Goal: Task Accomplishment & Management: Manage account settings

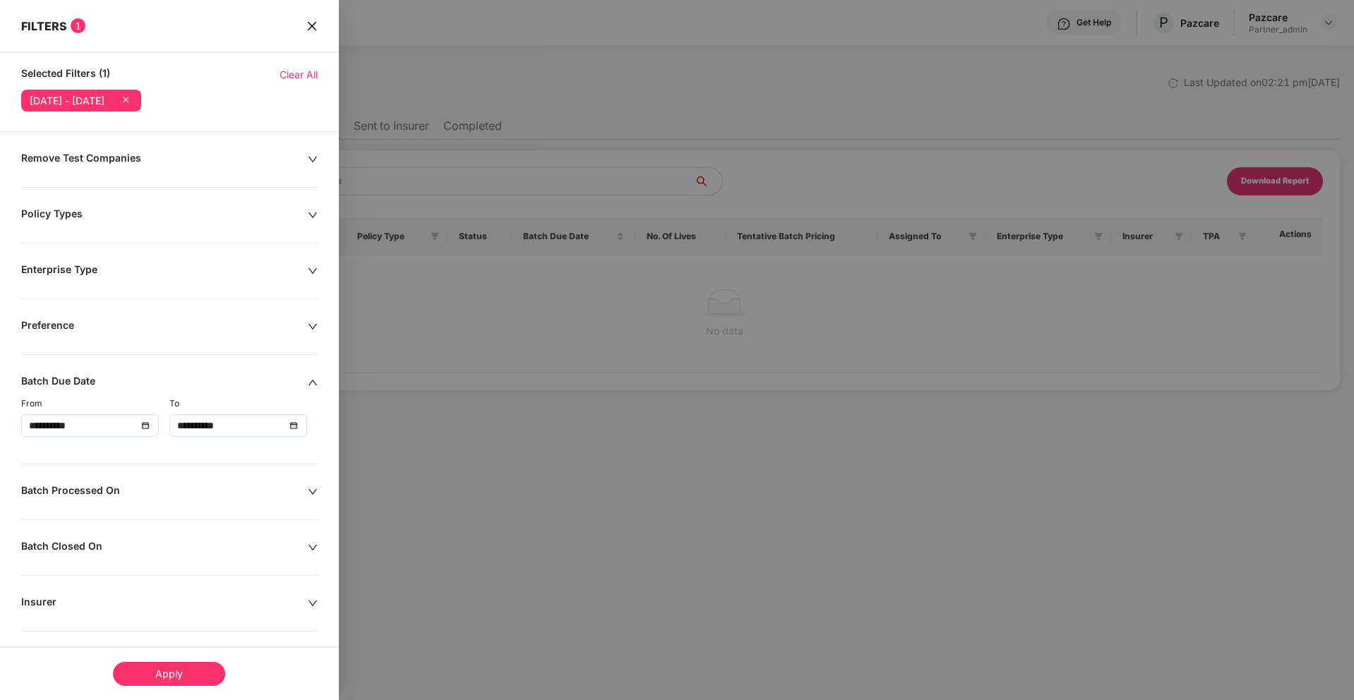
scroll to position [175, 0]
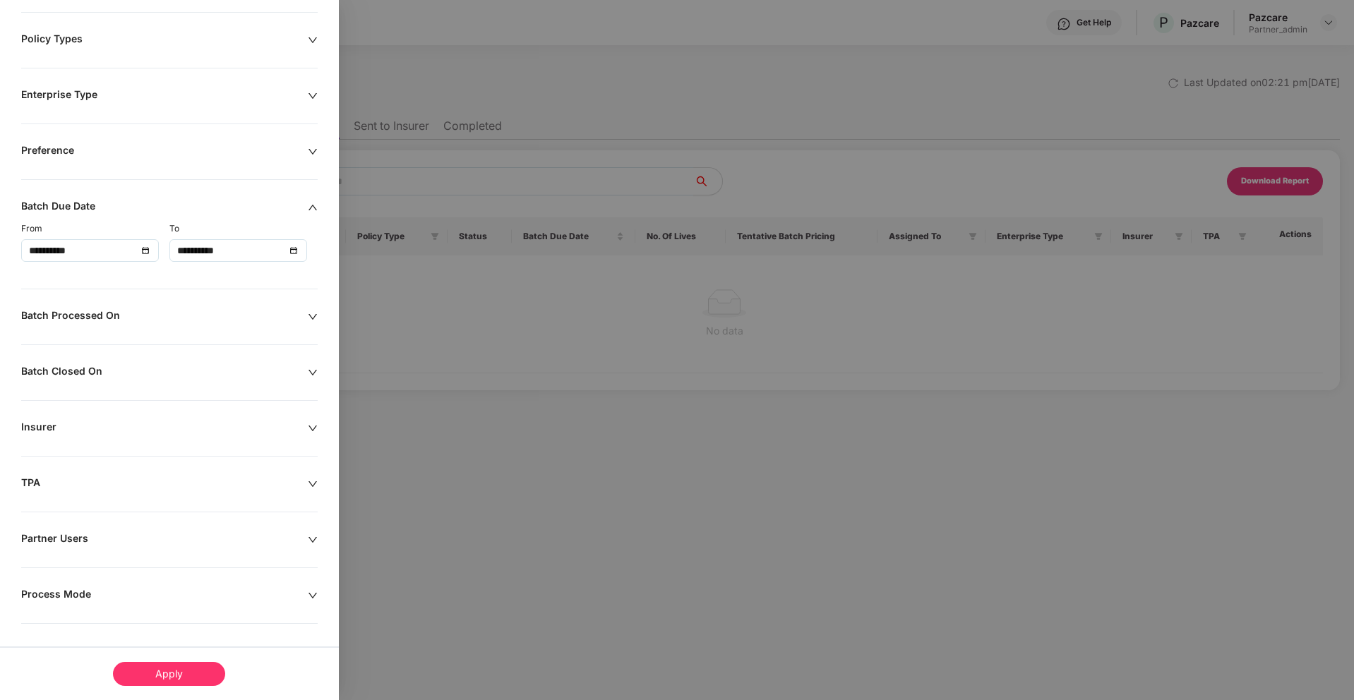
click at [446, 56] on div at bounding box center [677, 350] width 1354 height 700
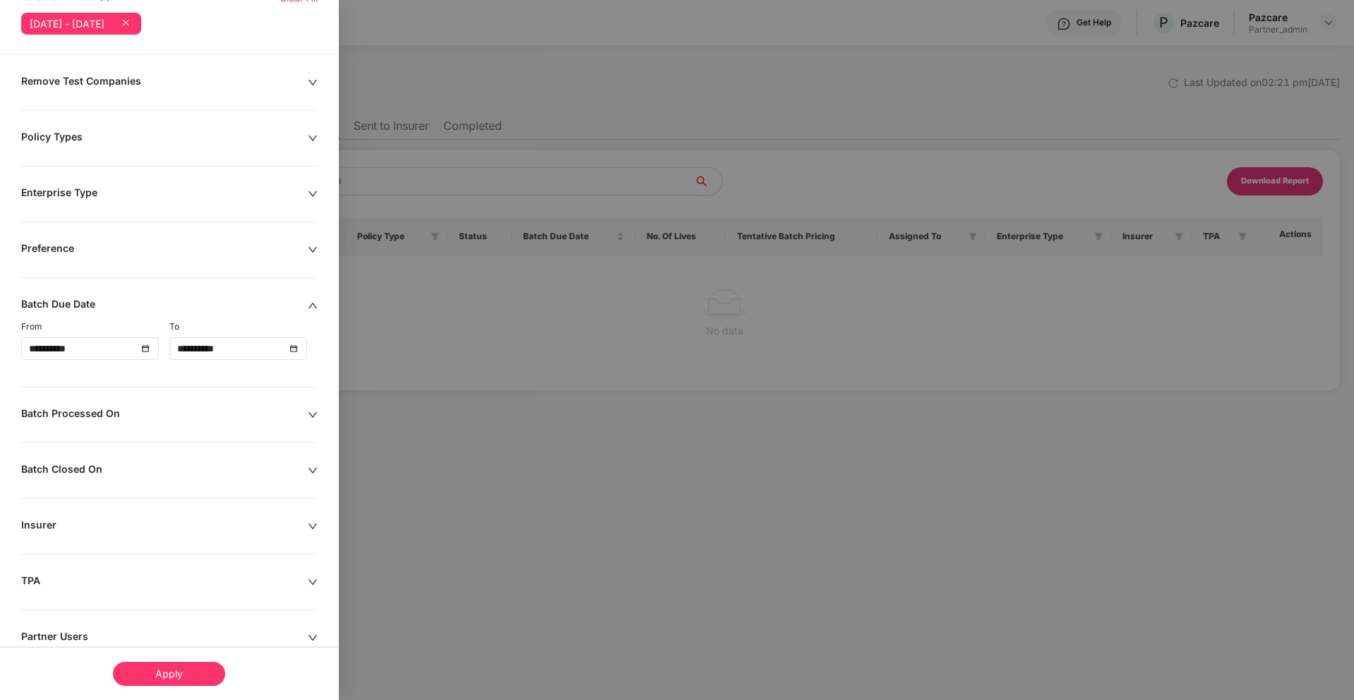
scroll to position [0, 0]
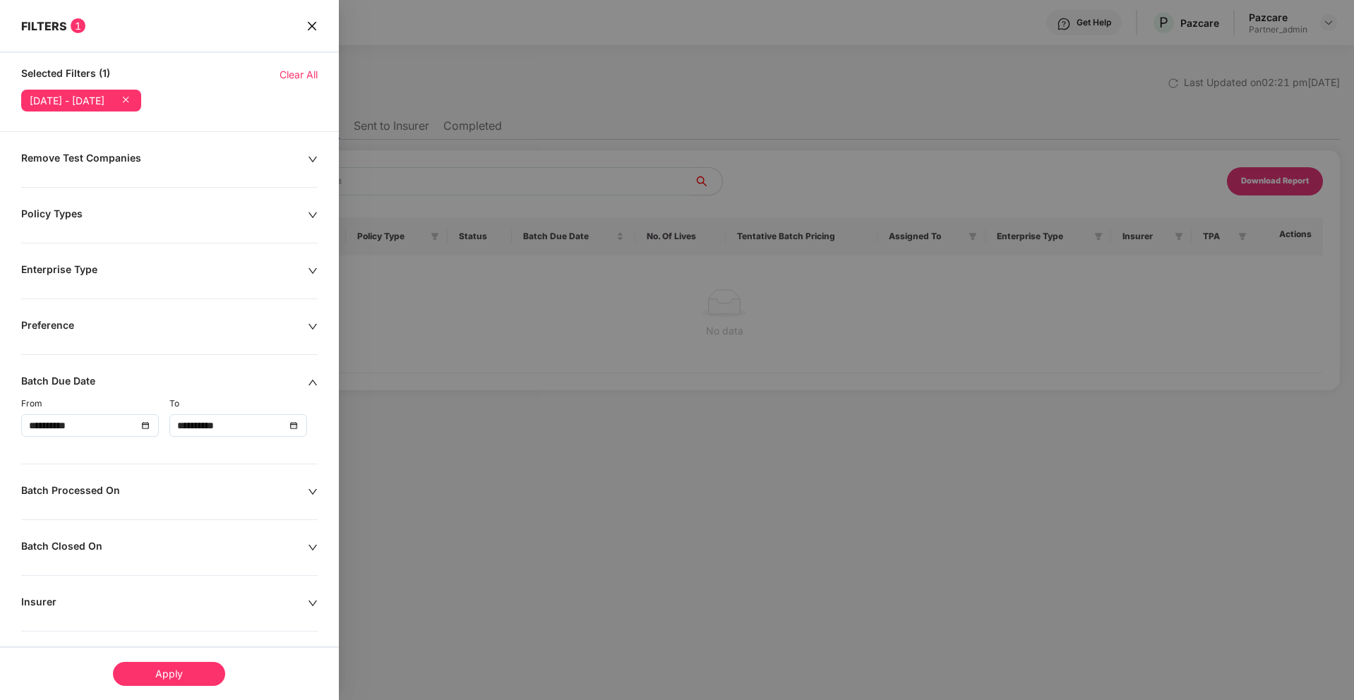
click at [316, 31] on icon "close" at bounding box center [311, 25] width 11 height 11
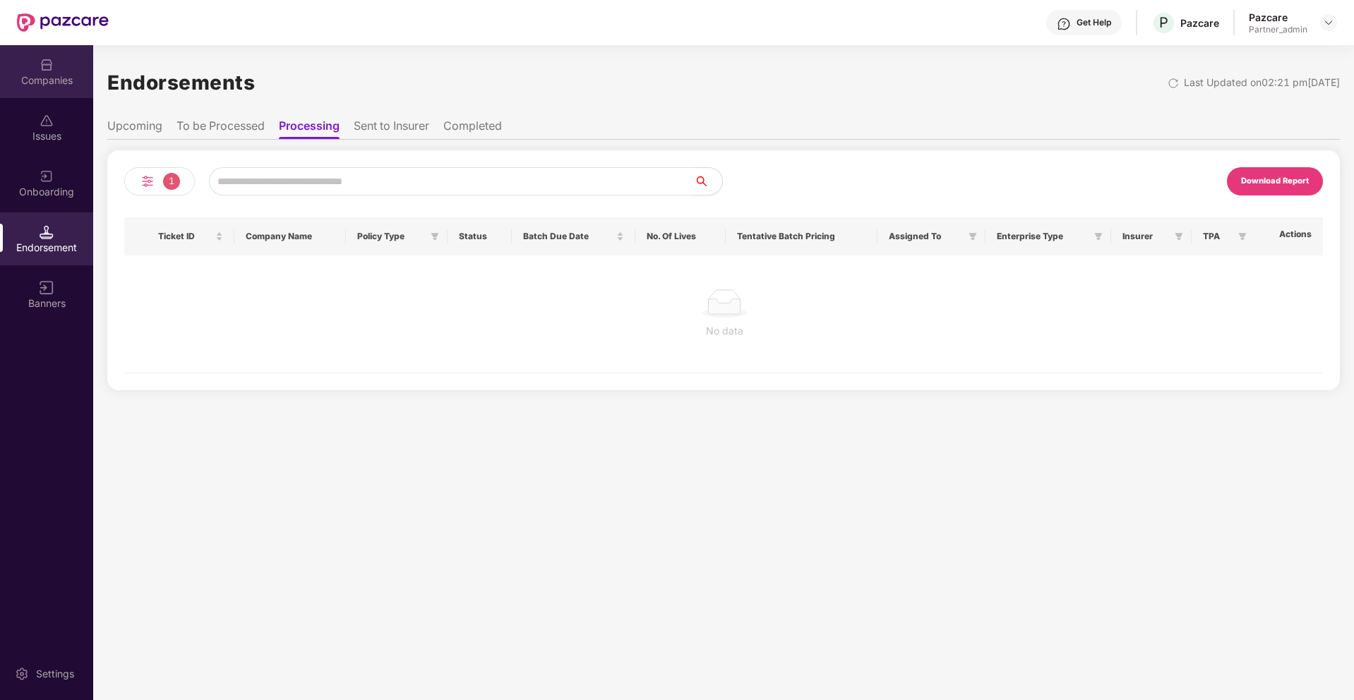
click at [53, 75] on div "Companies" at bounding box center [46, 80] width 93 height 14
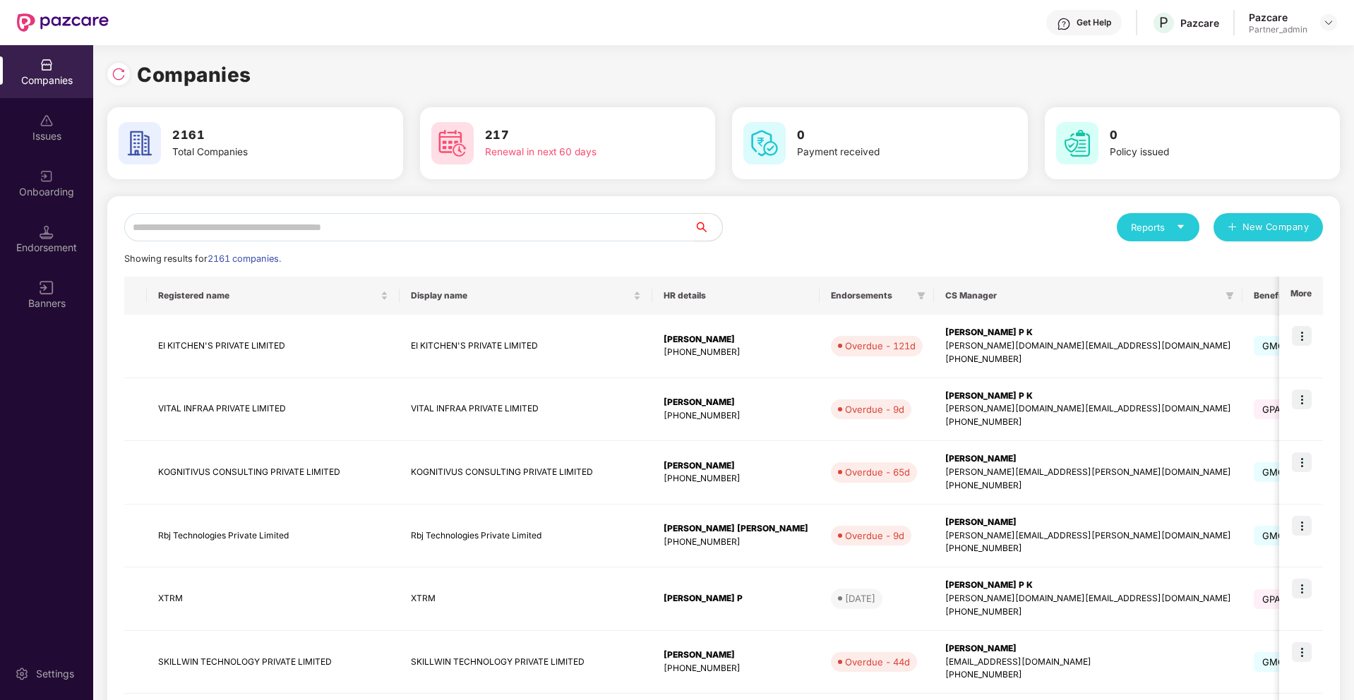
click at [239, 234] on input "text" at bounding box center [409, 227] width 570 height 28
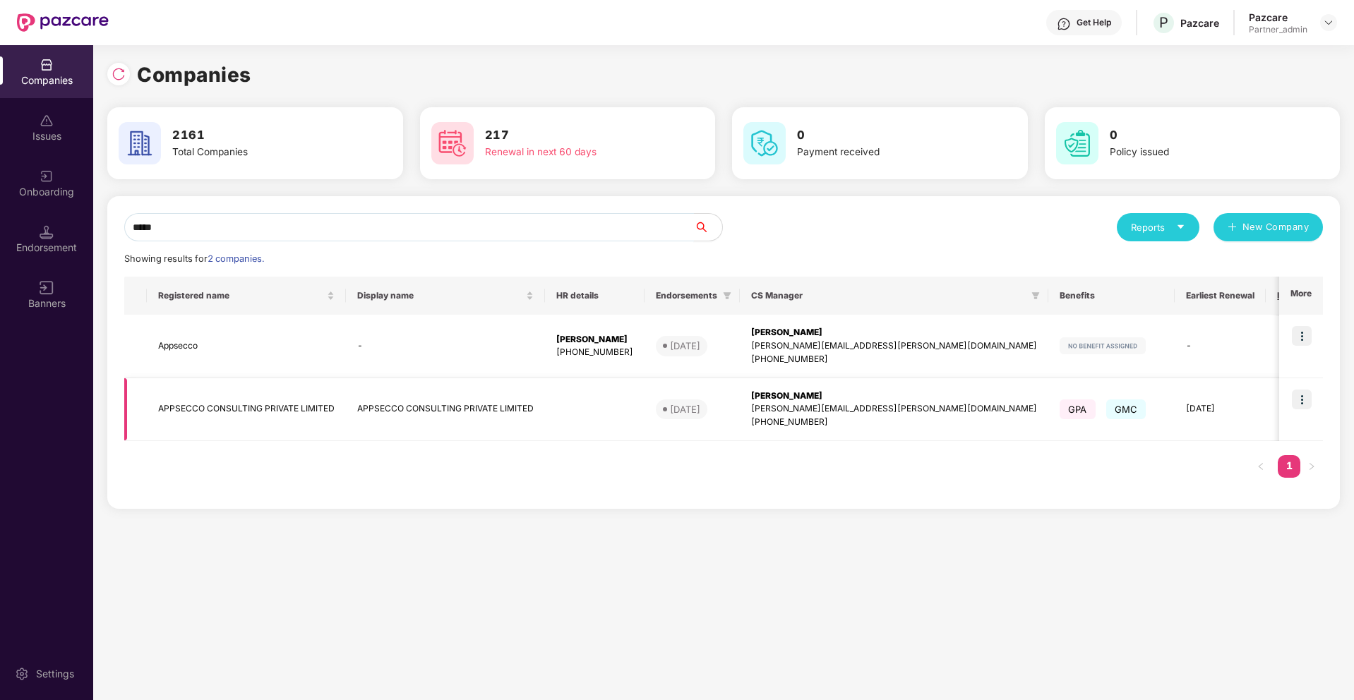
type input "*****"
click at [1297, 400] on img at bounding box center [1302, 400] width 20 height 20
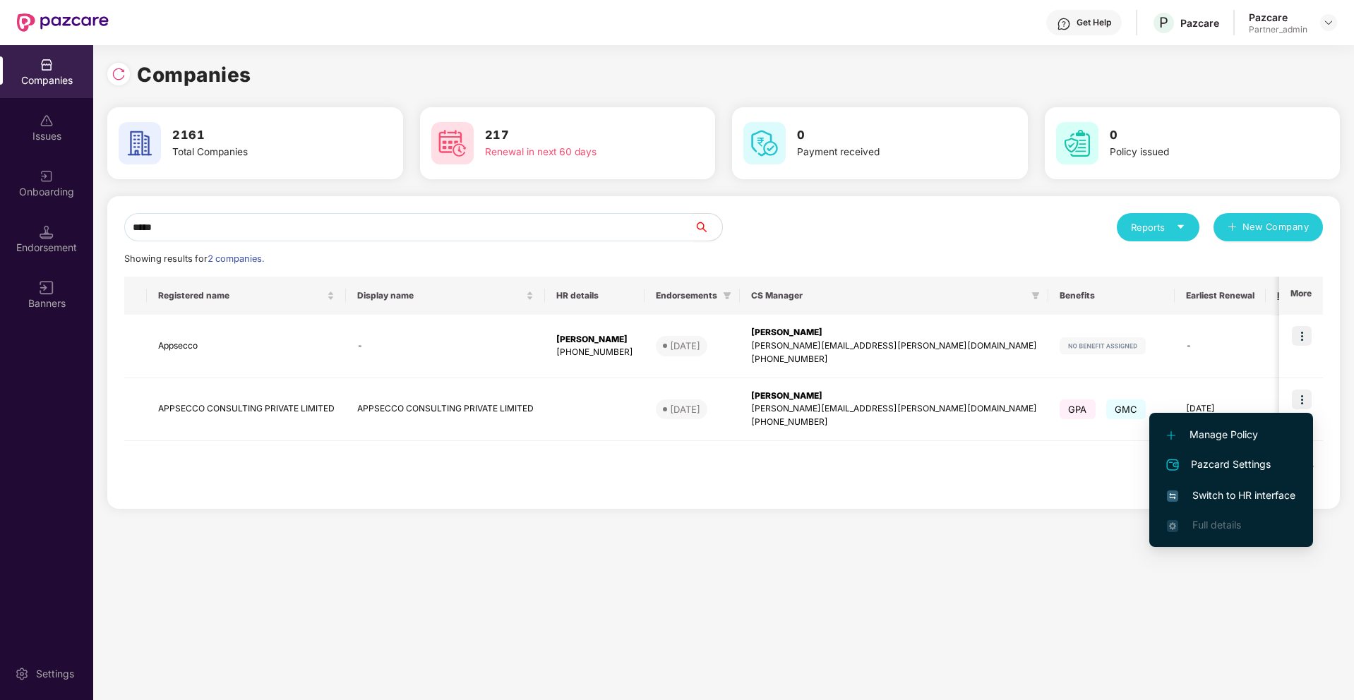
click at [1233, 491] on span "Switch to HR interface" at bounding box center [1231, 496] width 129 height 16
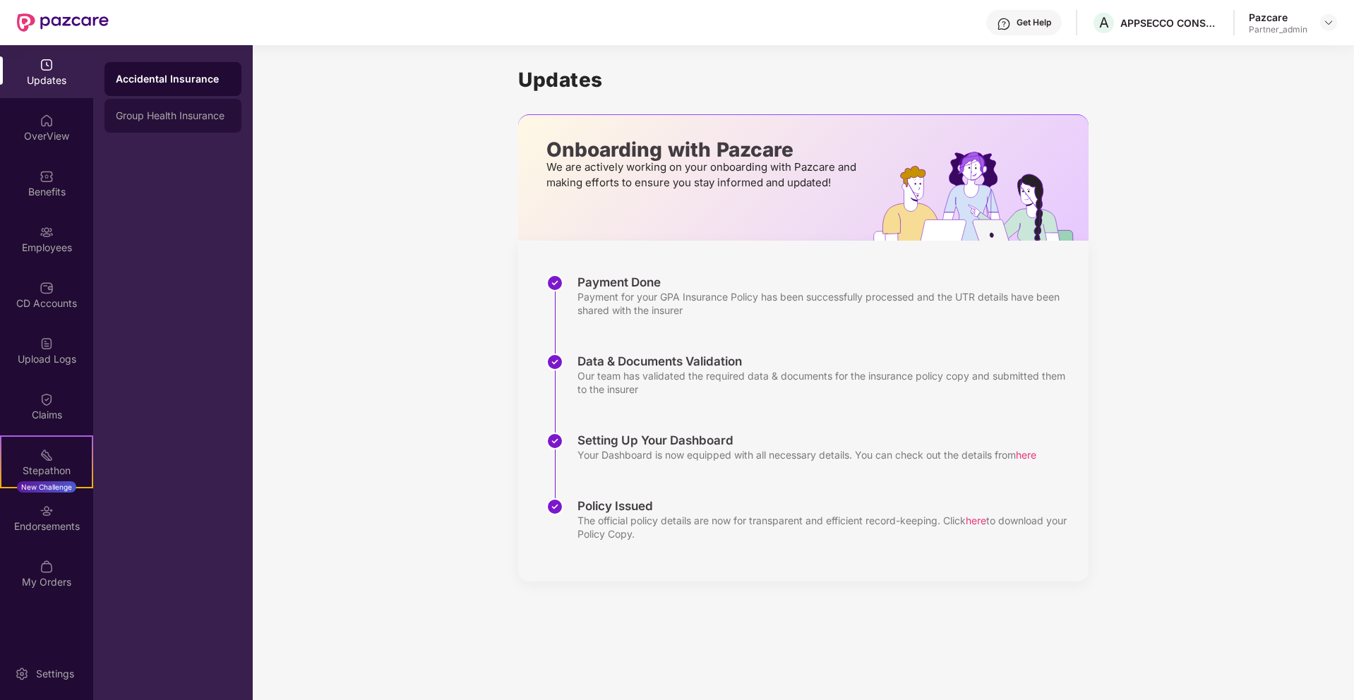
click at [215, 104] on div "Group Health Insurance" at bounding box center [173, 116] width 137 height 34
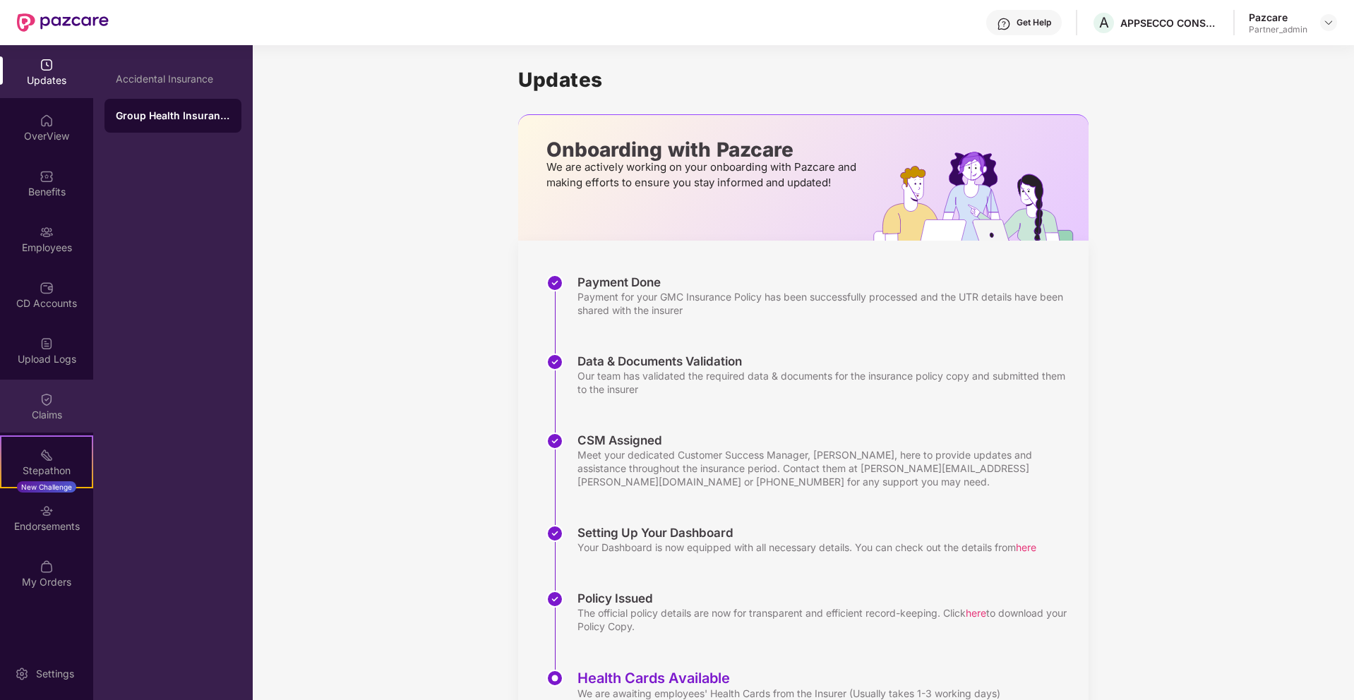
scroll to position [64, 0]
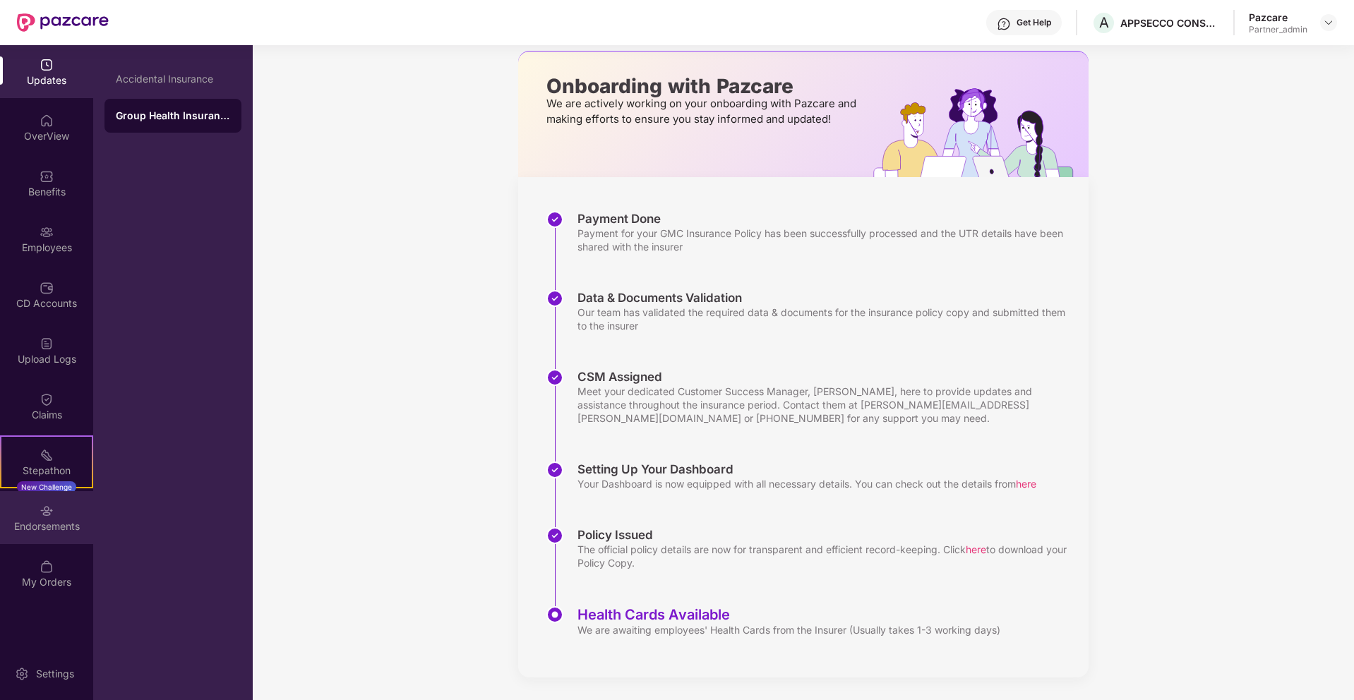
click at [47, 501] on div "Endorsements" at bounding box center [46, 517] width 93 height 53
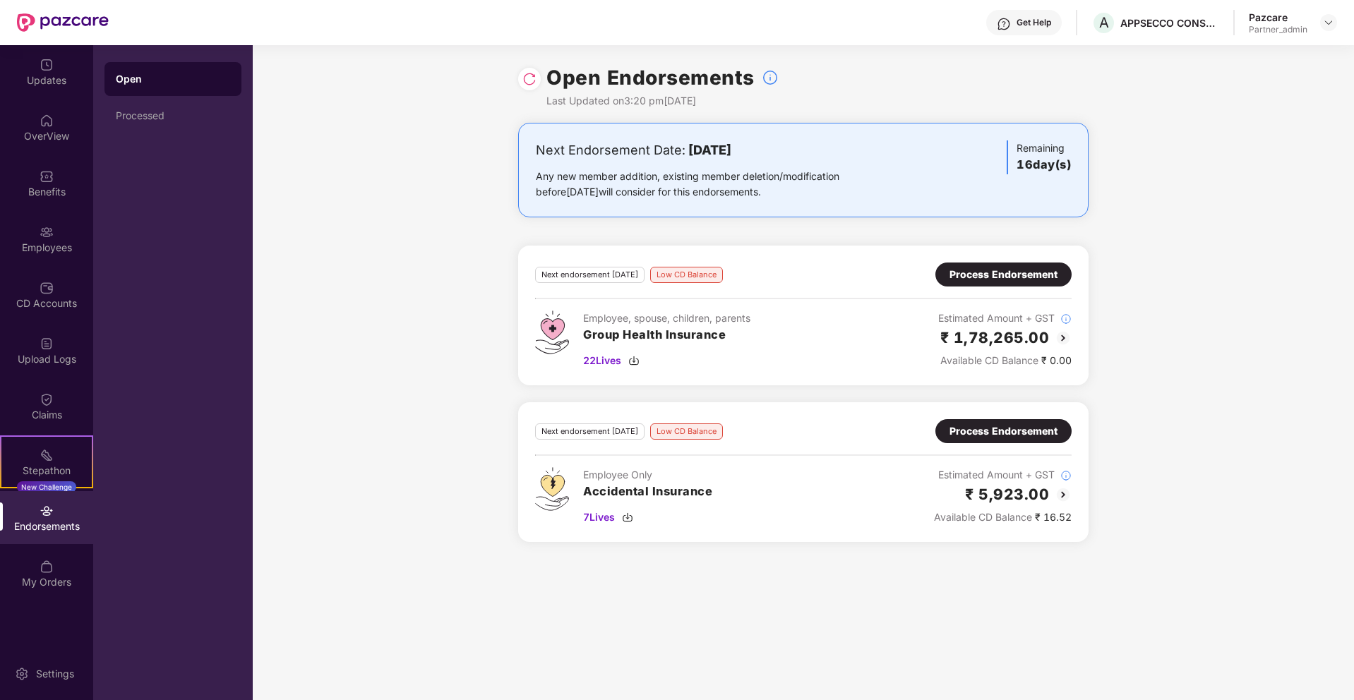
click at [1003, 285] on div "Process Endorsement" at bounding box center [1004, 275] width 136 height 24
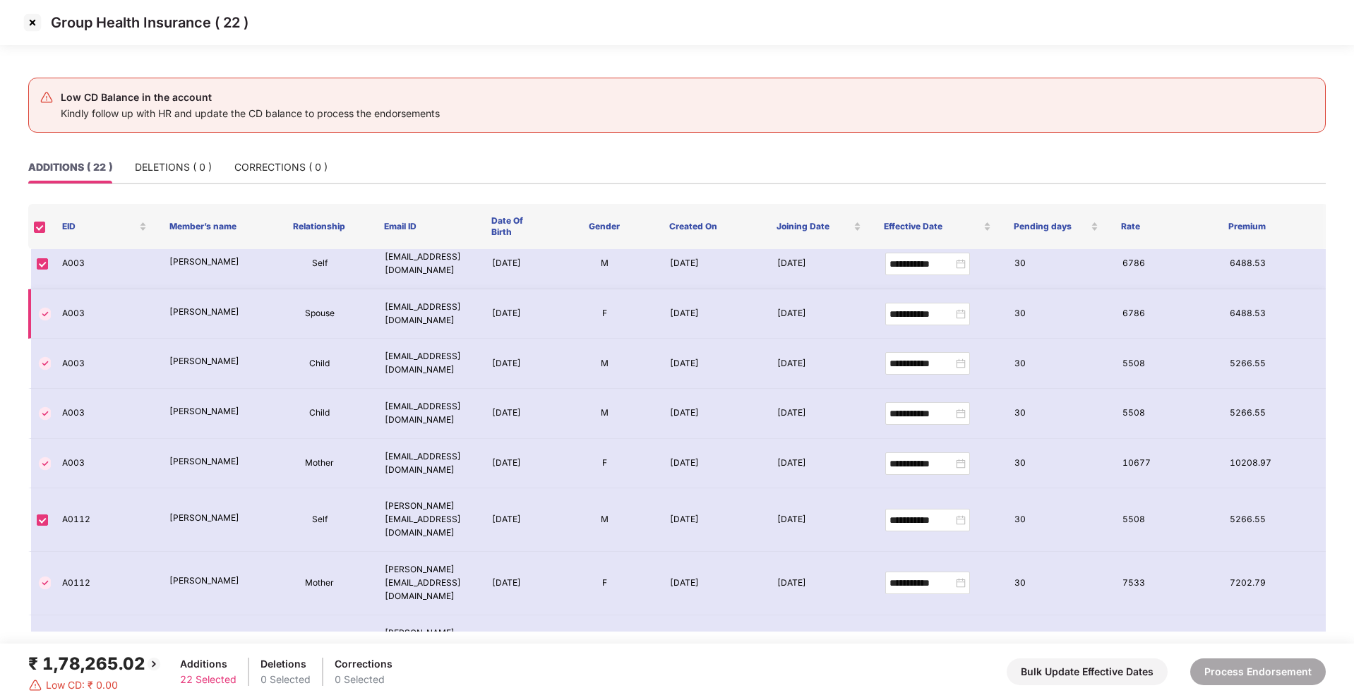
scroll to position [8, 0]
click at [32, 20] on img at bounding box center [32, 22] width 23 height 23
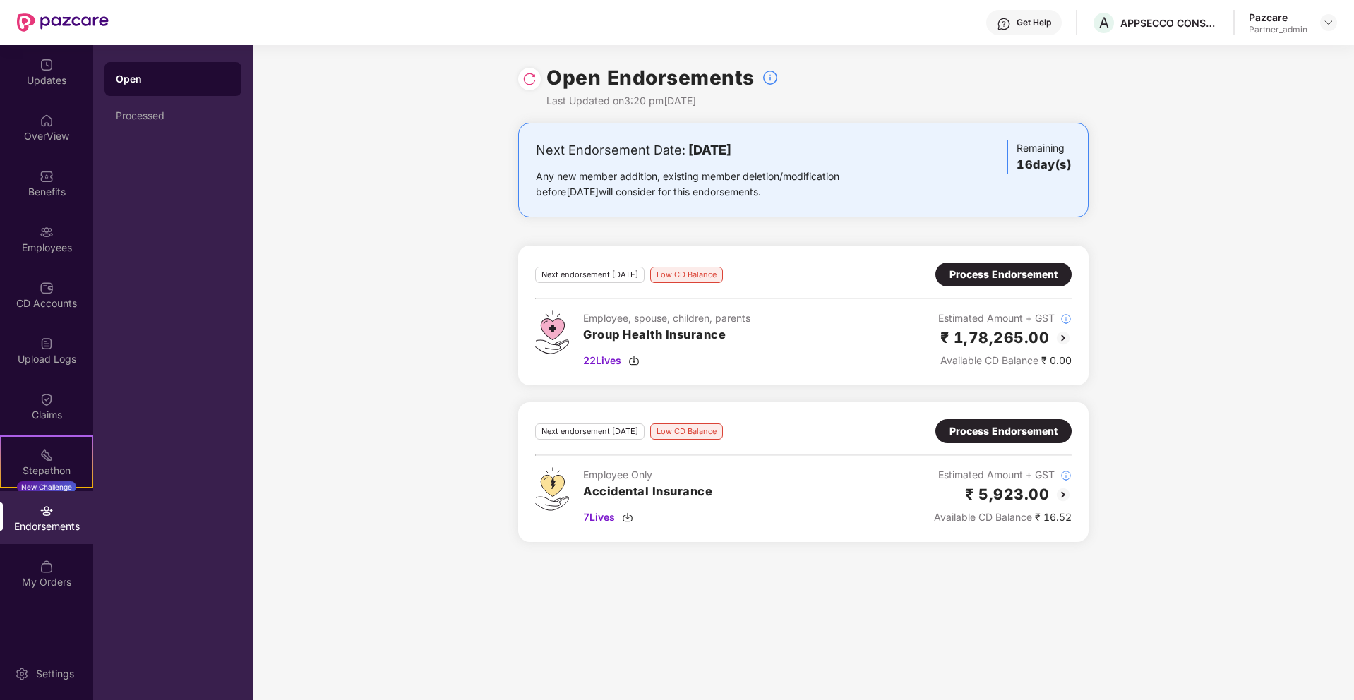
click at [962, 434] on div "Process Endorsement" at bounding box center [1004, 432] width 108 height 16
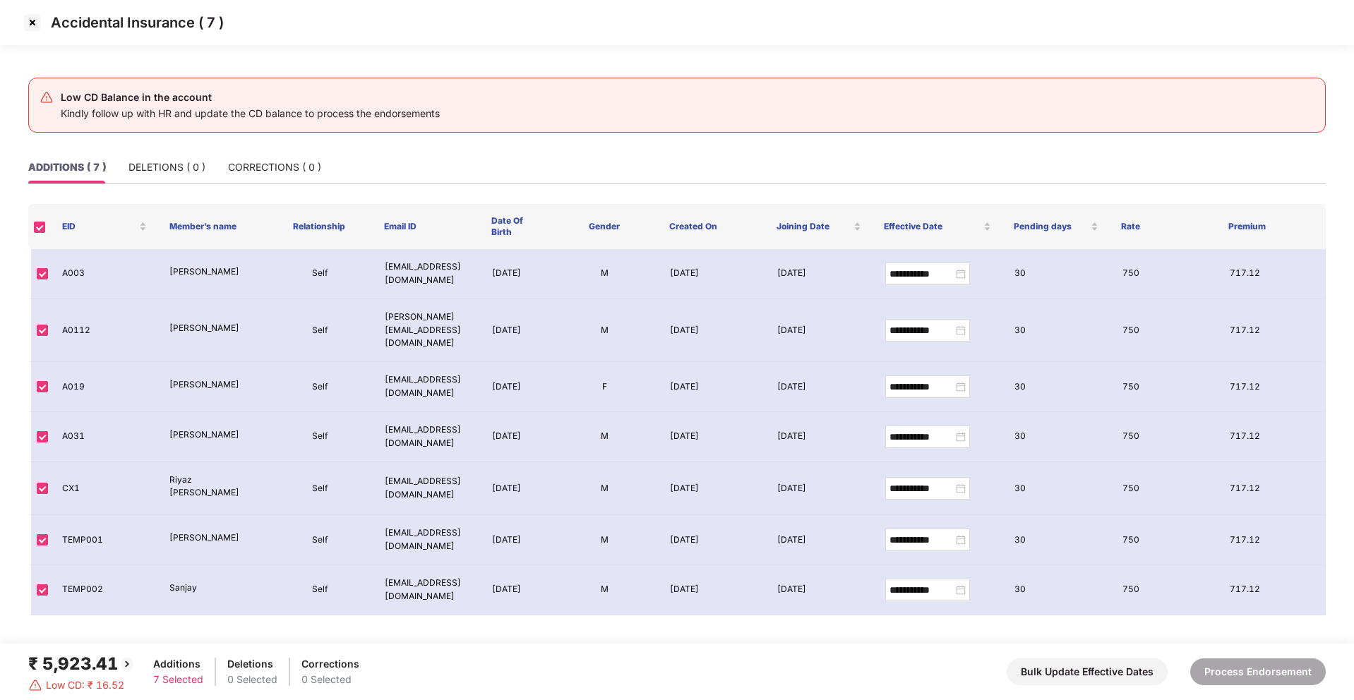
click at [29, 16] on img at bounding box center [32, 22] width 23 height 23
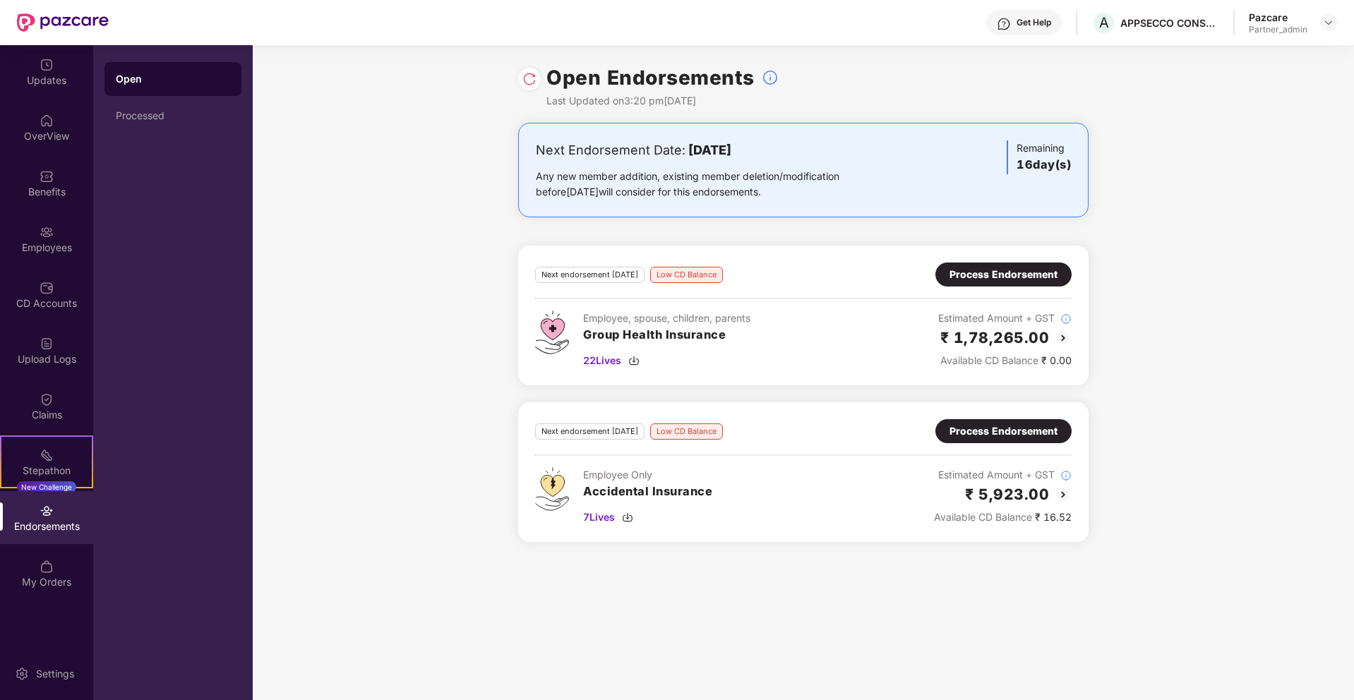
click at [1028, 275] on div "Process Endorsement" at bounding box center [1004, 275] width 108 height 16
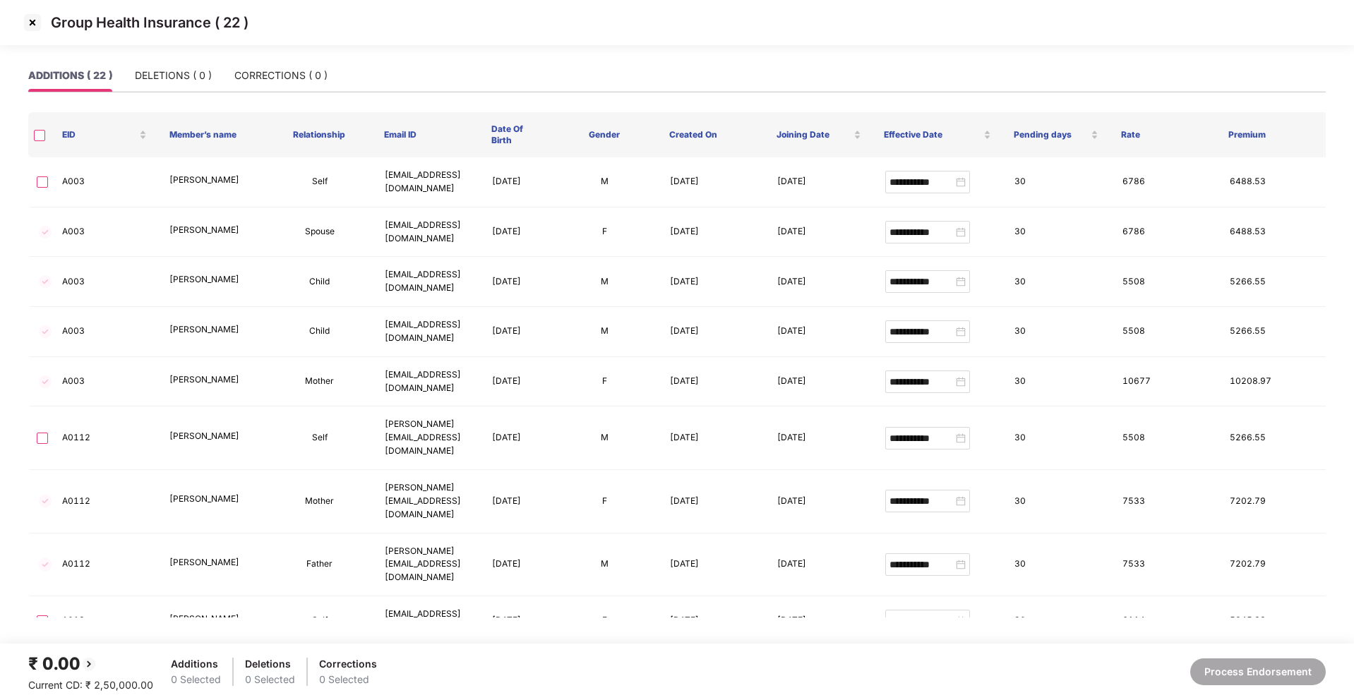
click at [42, 148] on th at bounding box center [39, 134] width 23 height 45
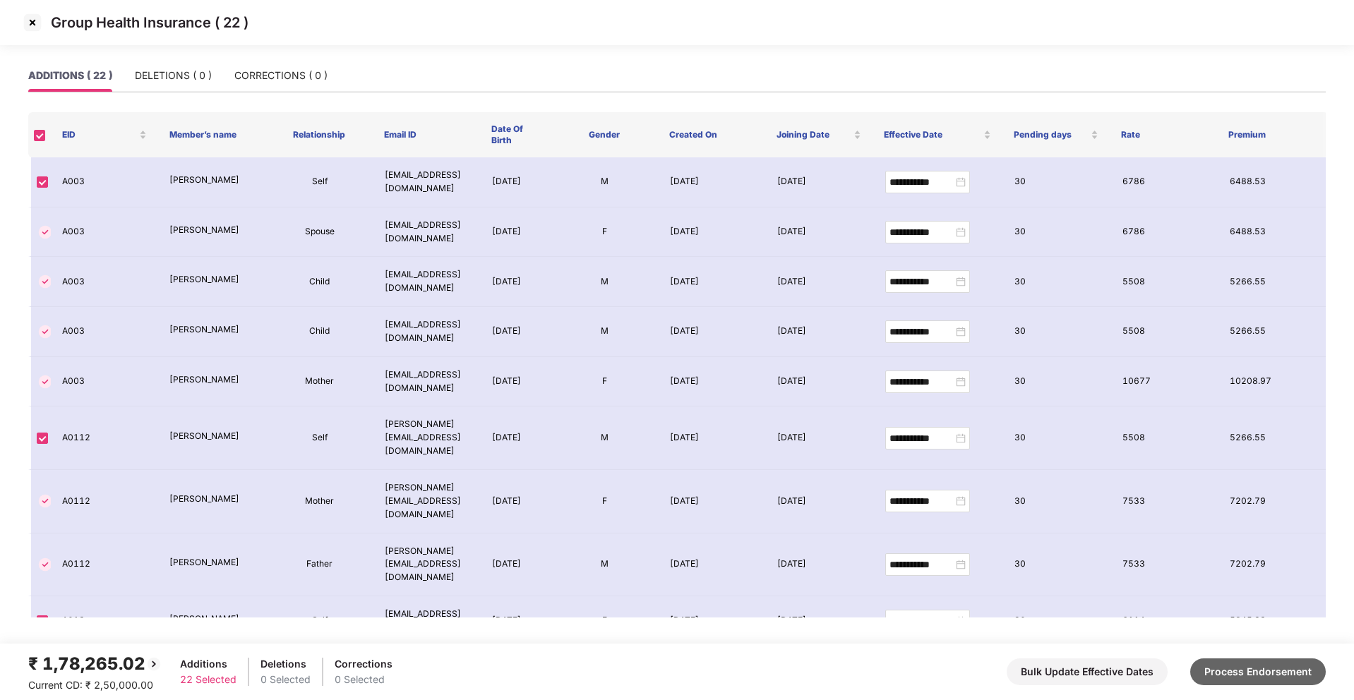
click at [1246, 674] on button "Process Endorsement" at bounding box center [1259, 672] width 136 height 27
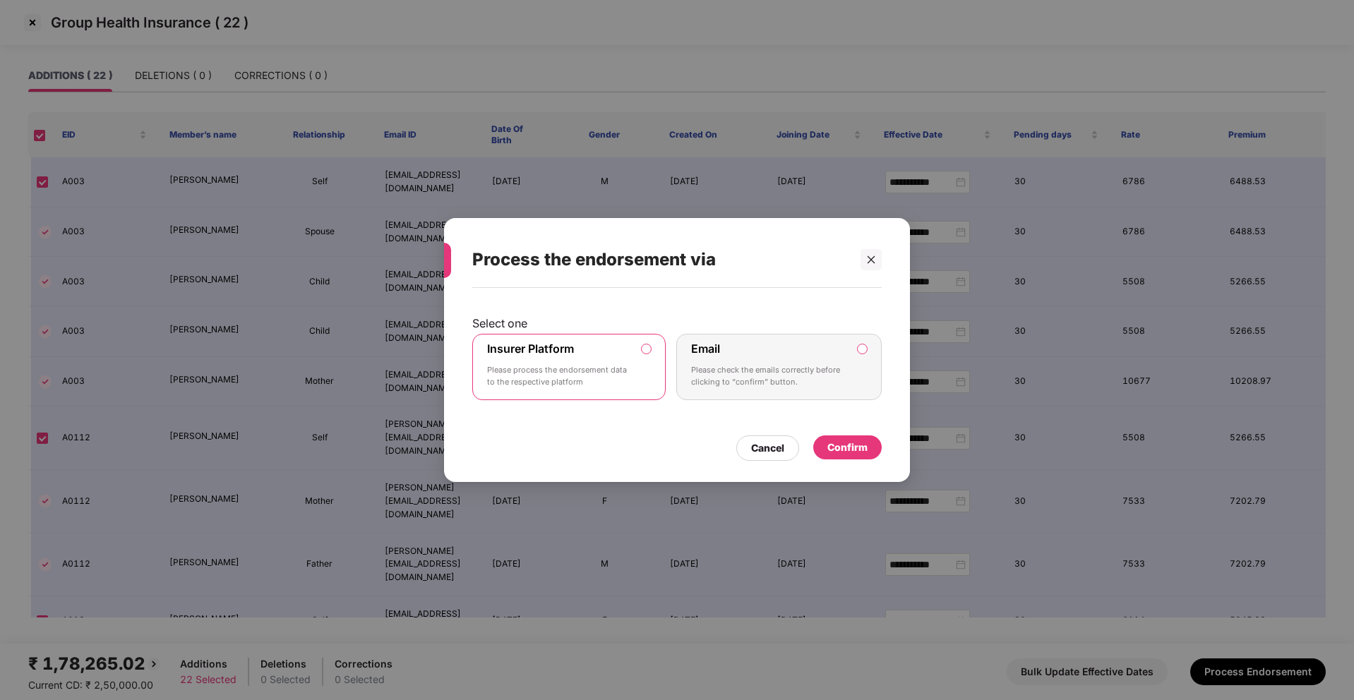
click at [869, 447] on div "Confirm" at bounding box center [847, 448] width 68 height 24
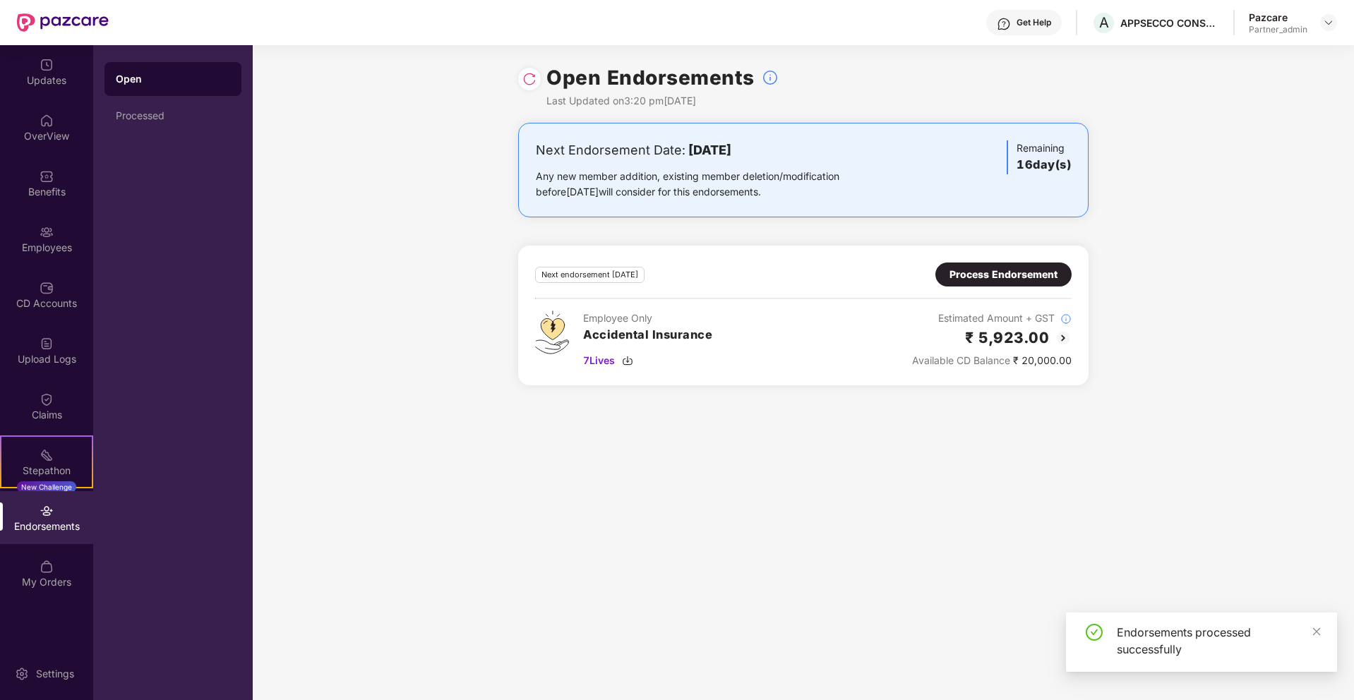
click at [1010, 278] on div "Process Endorsement" at bounding box center [1004, 275] width 108 height 16
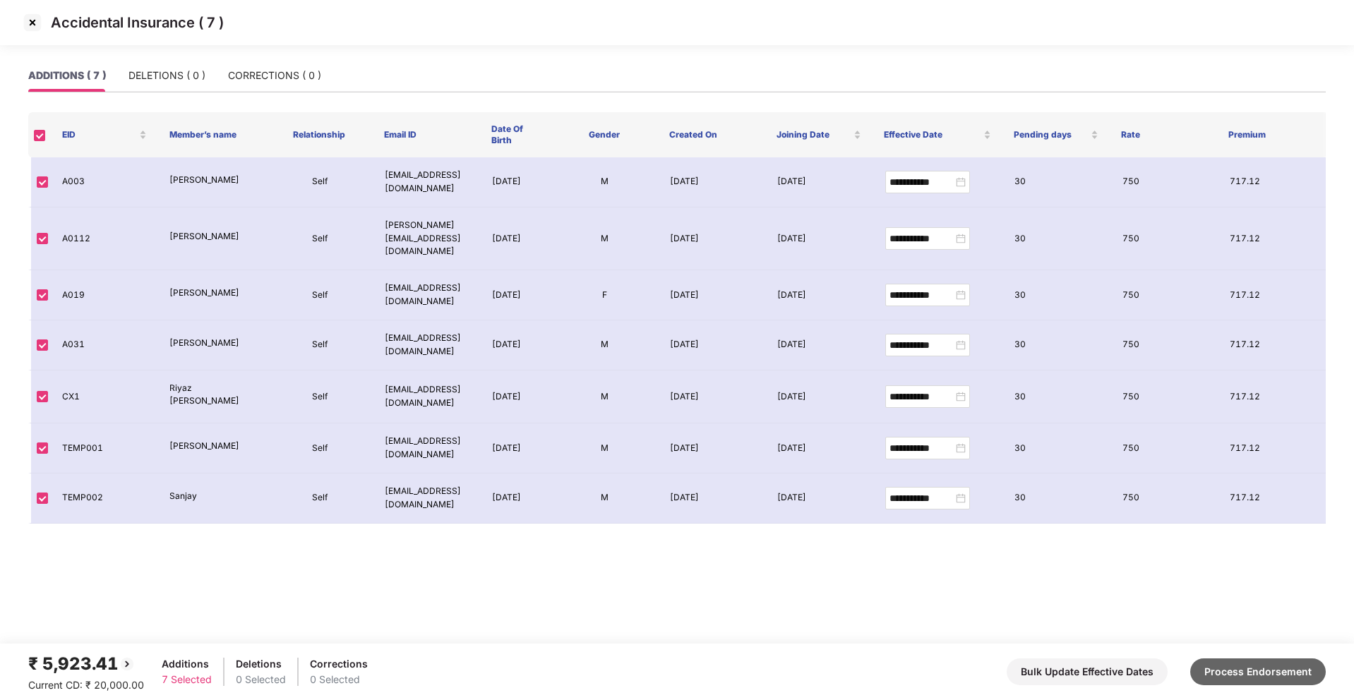
click at [1254, 674] on button "Process Endorsement" at bounding box center [1259, 672] width 136 height 27
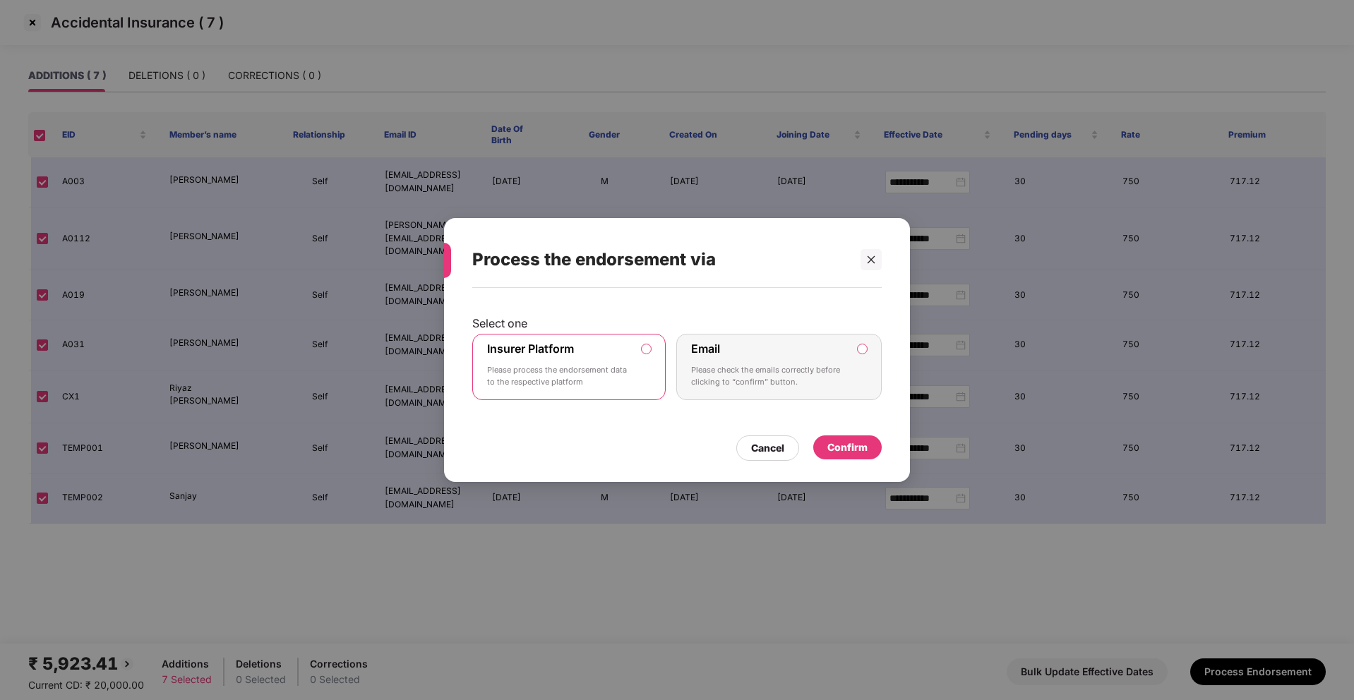
click at [867, 449] on div "Confirm" at bounding box center [848, 448] width 40 height 16
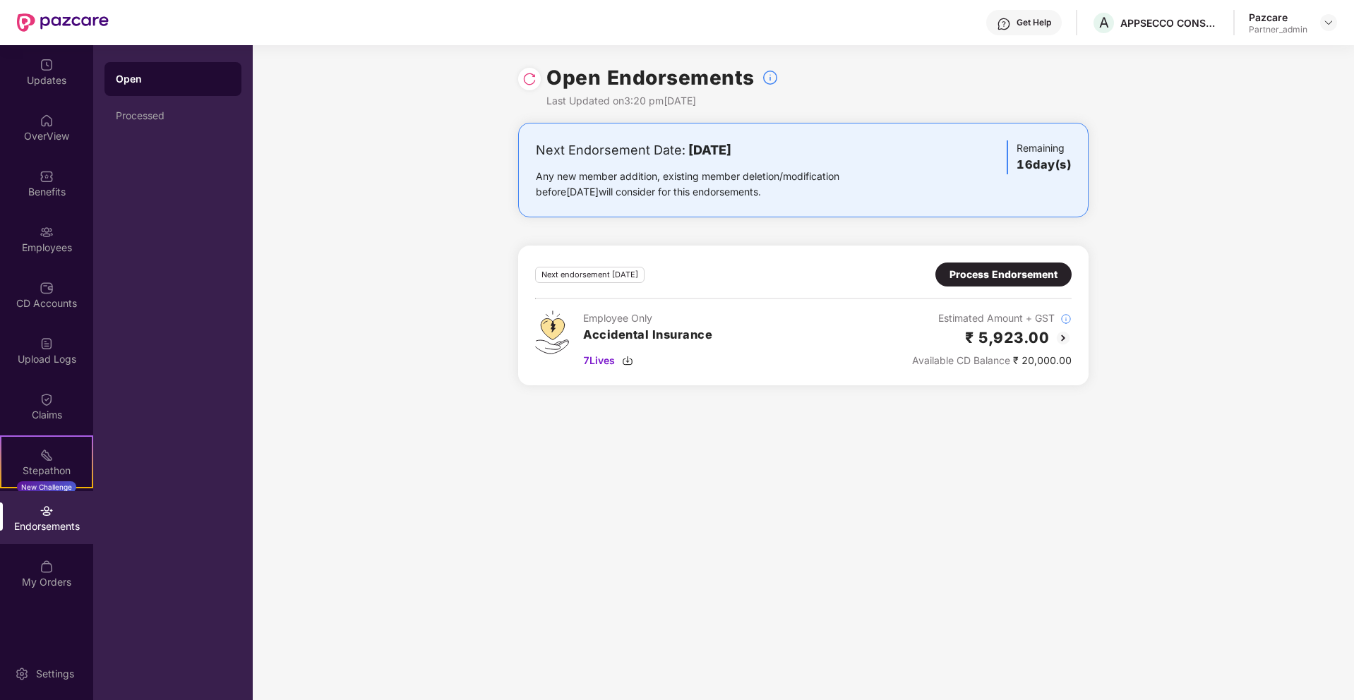
click at [530, 87] on div at bounding box center [529, 79] width 23 height 23
click at [527, 68] on div at bounding box center [529, 79] width 23 height 23
click at [527, 73] on img at bounding box center [530, 79] width 14 height 14
click at [1027, 279] on div "Process Endorsement" at bounding box center [1004, 275] width 108 height 16
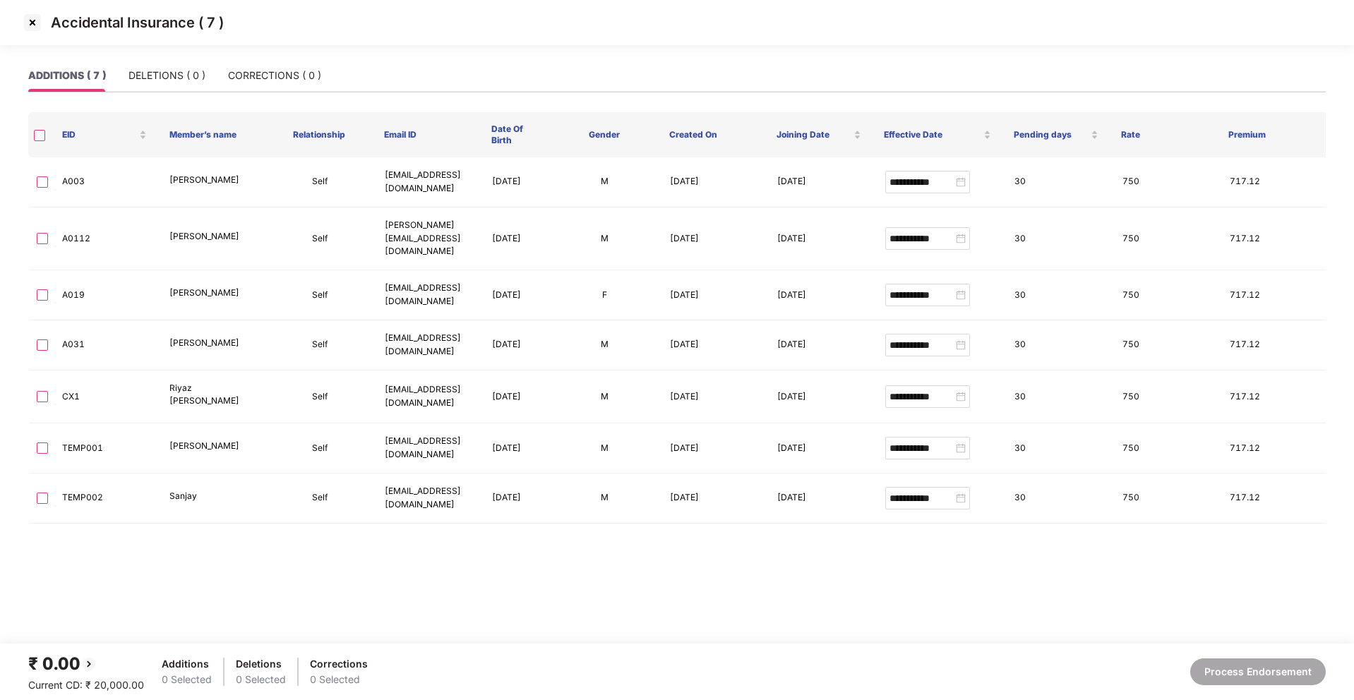
click at [28, 29] on img at bounding box center [32, 22] width 23 height 23
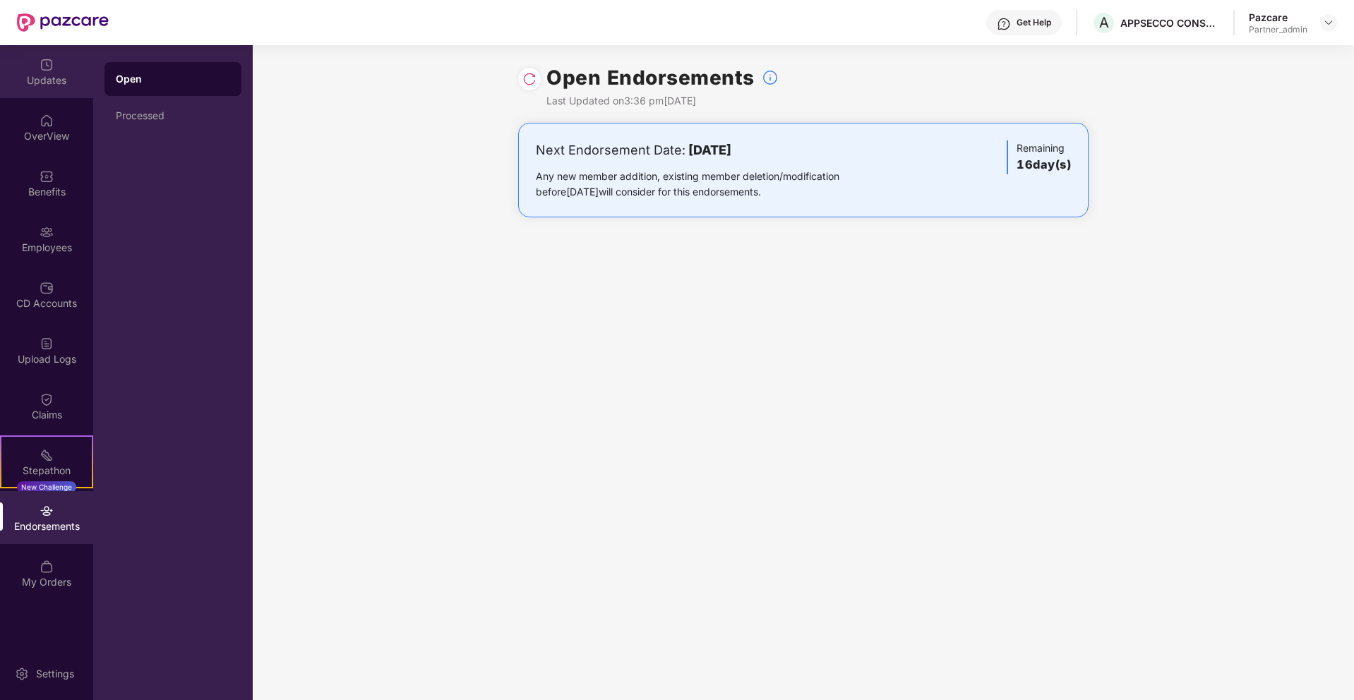
click at [64, 79] on div "Updates" at bounding box center [46, 80] width 93 height 14
